Goal: Task Accomplishment & Management: Manage account settings

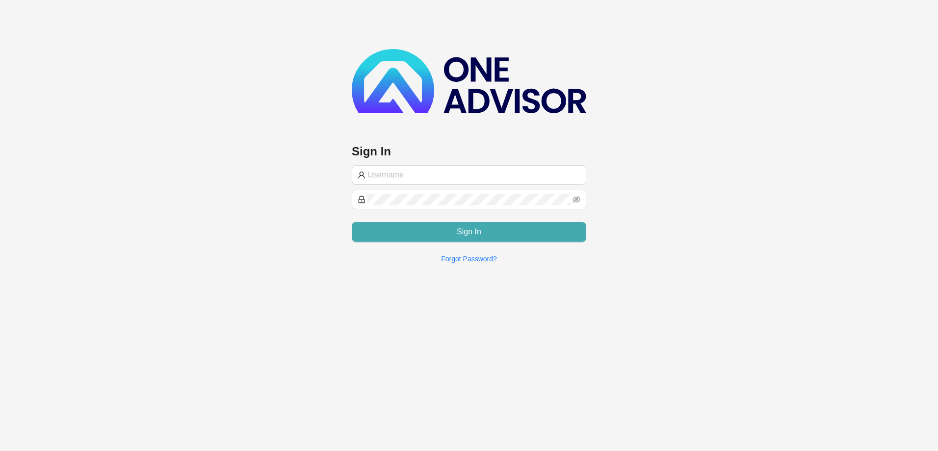
type input "[PERSON_NAME][EMAIL_ADDRESS][DOMAIN_NAME]"
click at [415, 229] on button "Sign In" at bounding box center [469, 232] width 234 height 20
